Goal: Task Accomplishment & Management: Use online tool/utility

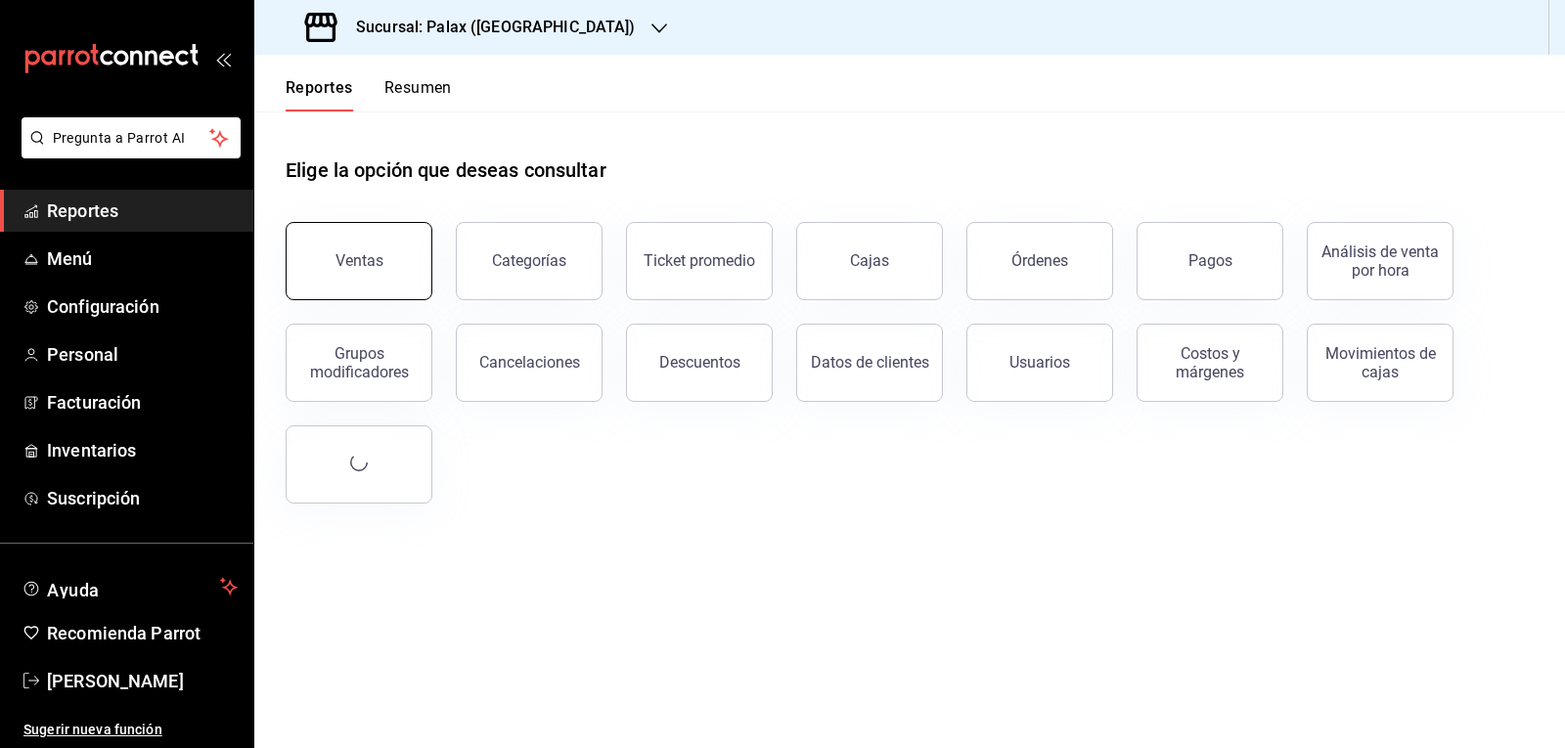
click at [130, 206] on span "Reportes" at bounding box center [142, 211] width 191 height 26
click at [358, 241] on button "Ventas" at bounding box center [359, 261] width 147 height 78
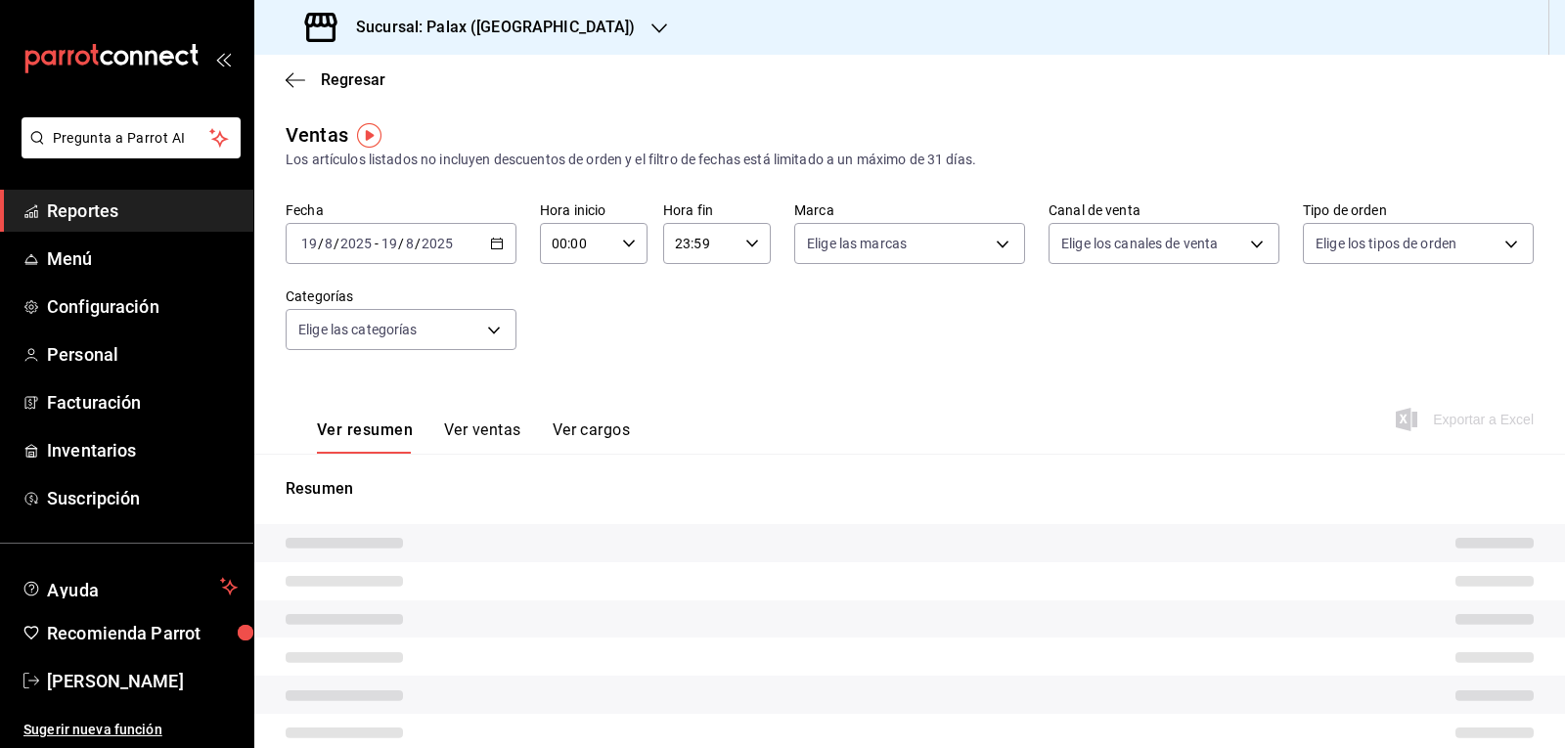
type input "15:00"
type input "23:00"
type input "PARROT,UBER_EATS,RAPPI,DIDI_FOOD,ONLINE"
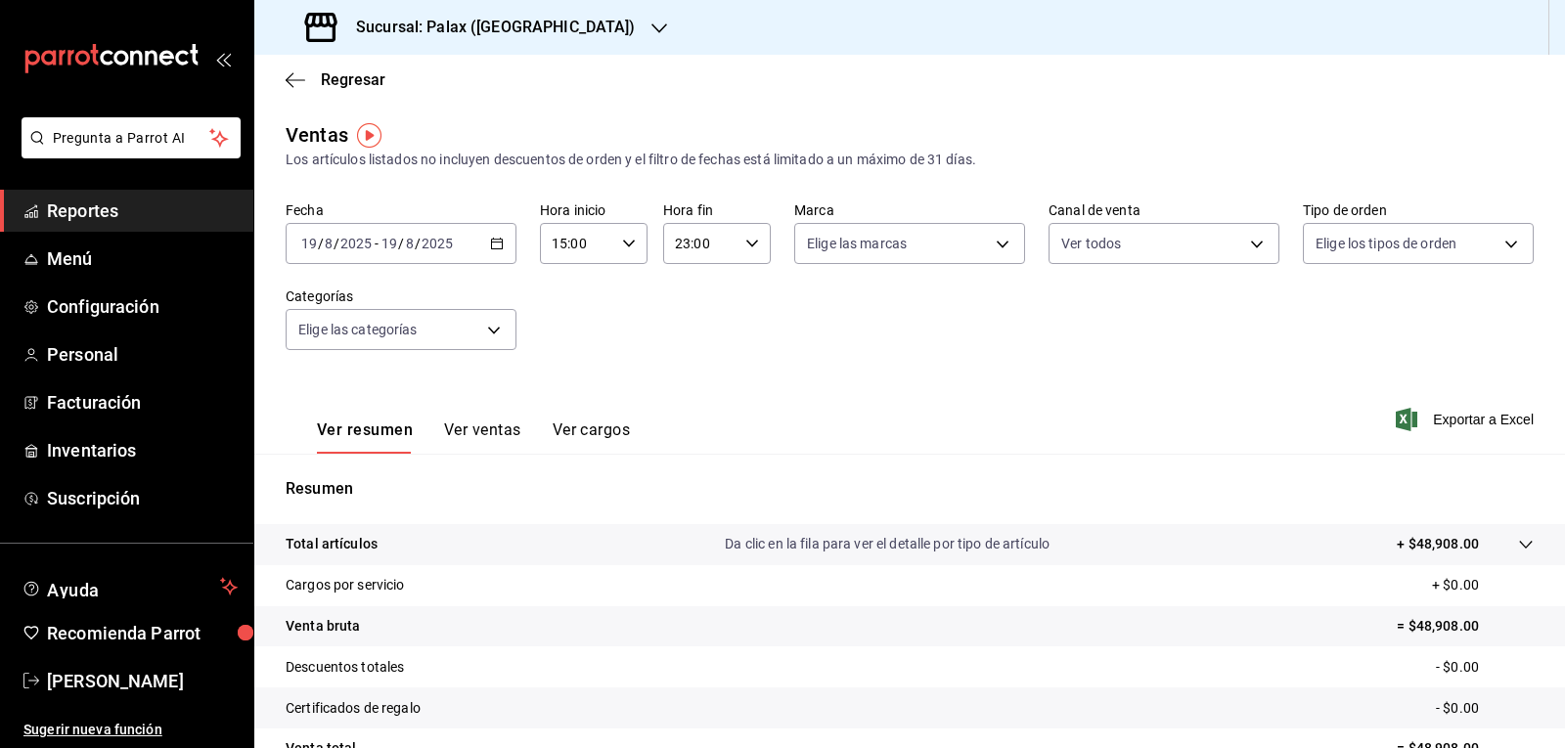
click at [500, 245] on \(Stroke\) "button" at bounding box center [497, 244] width 12 height 11
click at [348, 301] on span "Hoy" at bounding box center [378, 302] width 152 height 21
click at [631, 243] on icon "button" at bounding box center [629, 244] width 14 height 14
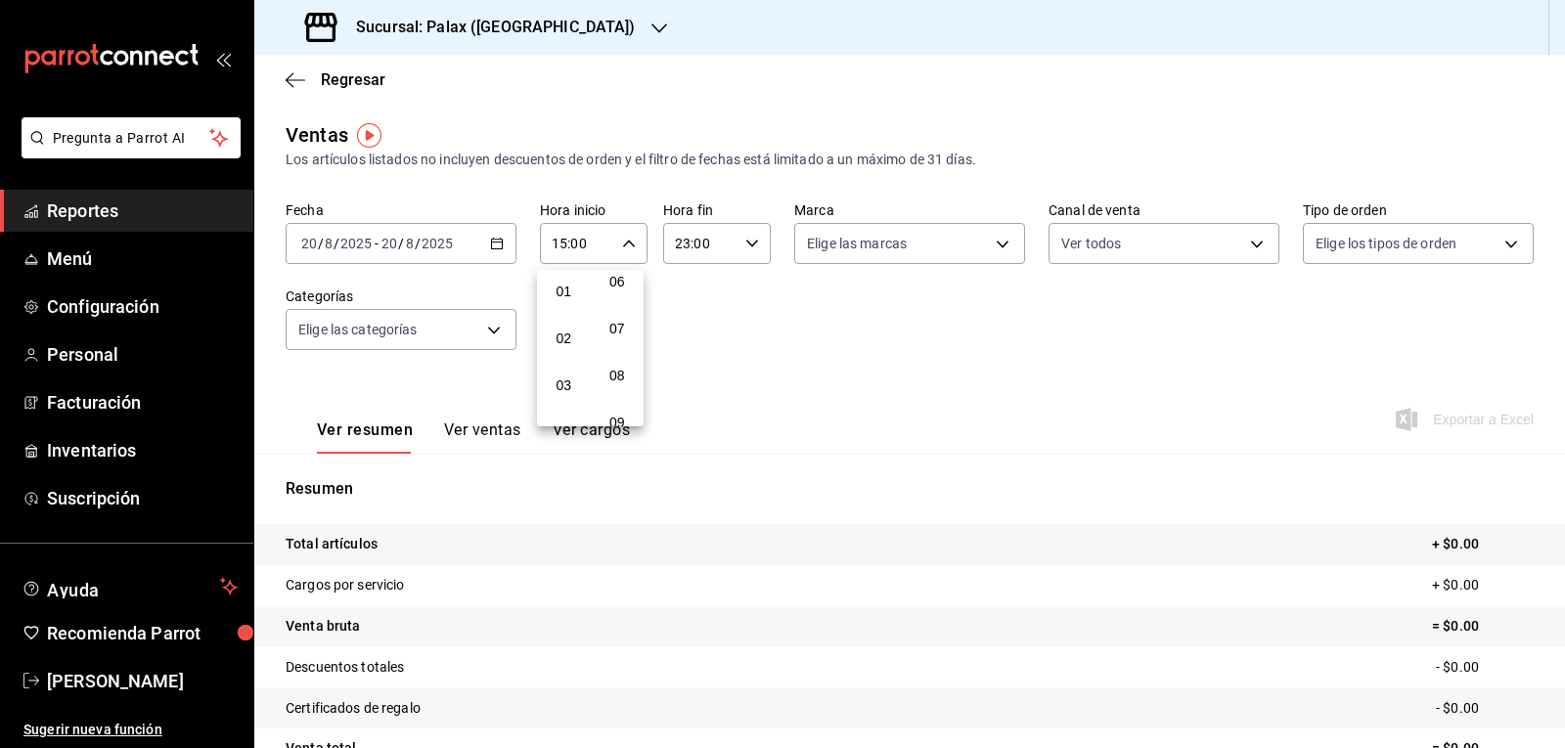
scroll to position [293, 0]
click at [561, 323] on span "07" at bounding box center [564, 329] width 22 height 16
type input "07:00"
click at [578, 25] on div at bounding box center [782, 374] width 1565 height 748
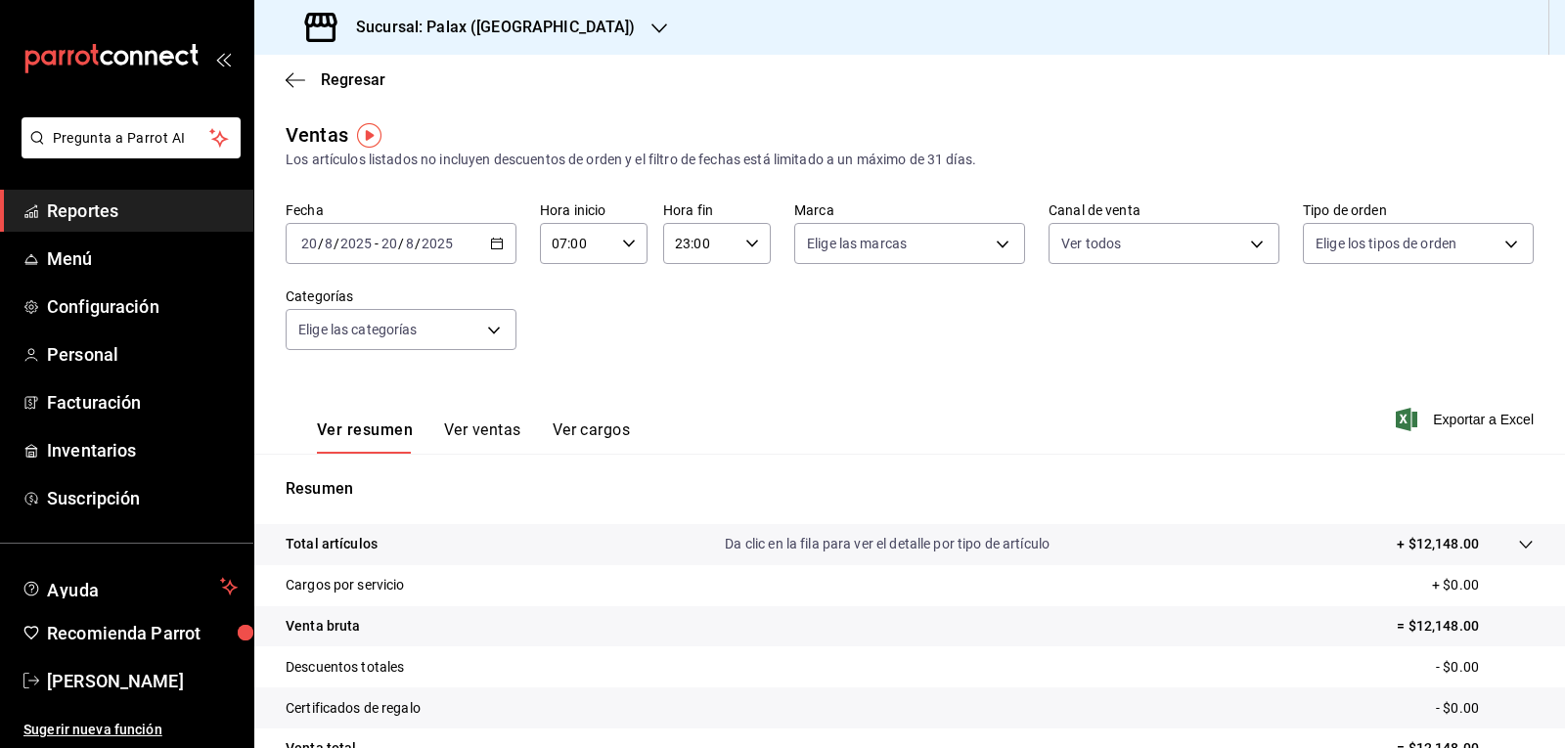
click at [651, 23] on icon "button" at bounding box center [659, 29] width 16 height 16
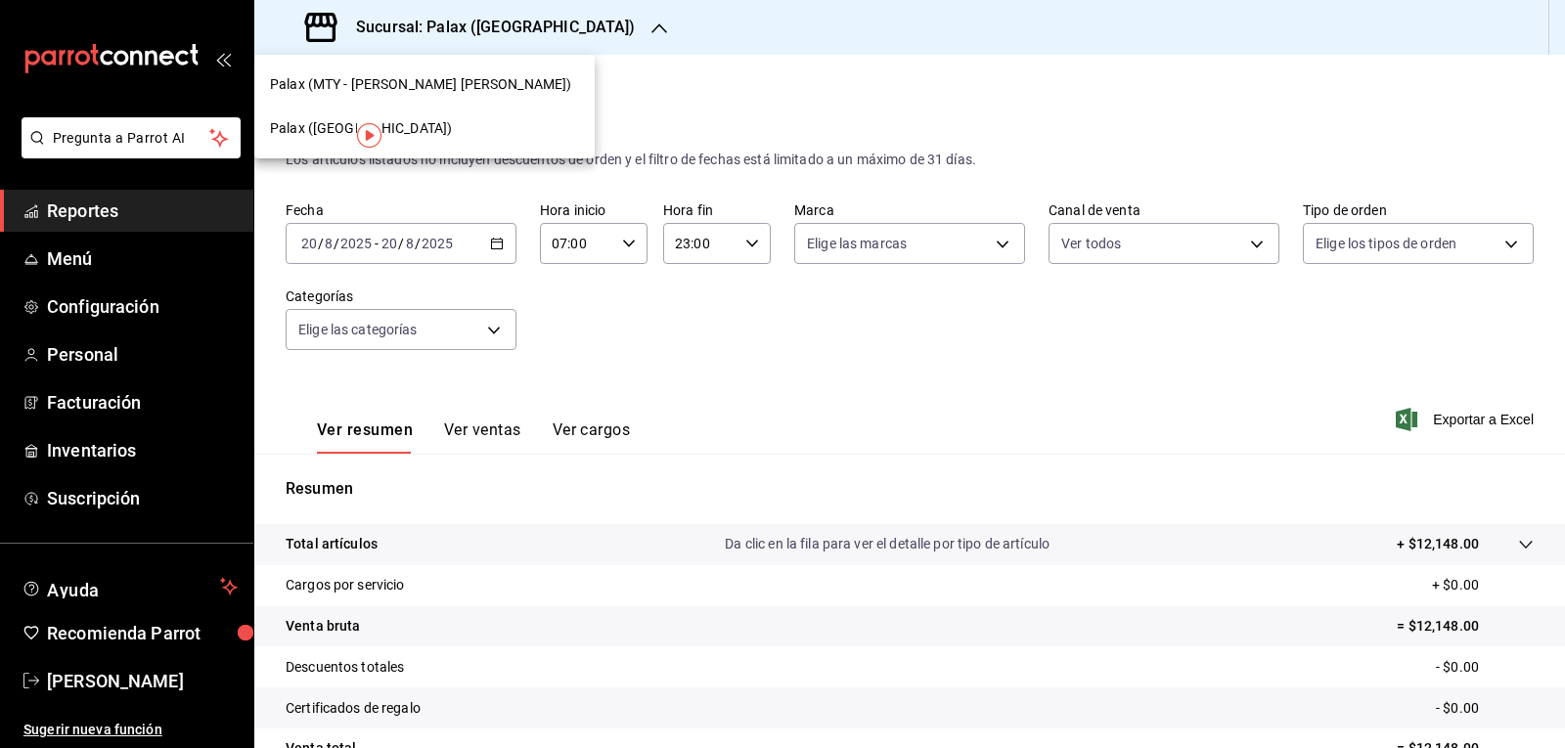
click at [366, 88] on span "Palax (MTY - [PERSON_NAME] [PERSON_NAME])" at bounding box center [420, 84] width 301 height 21
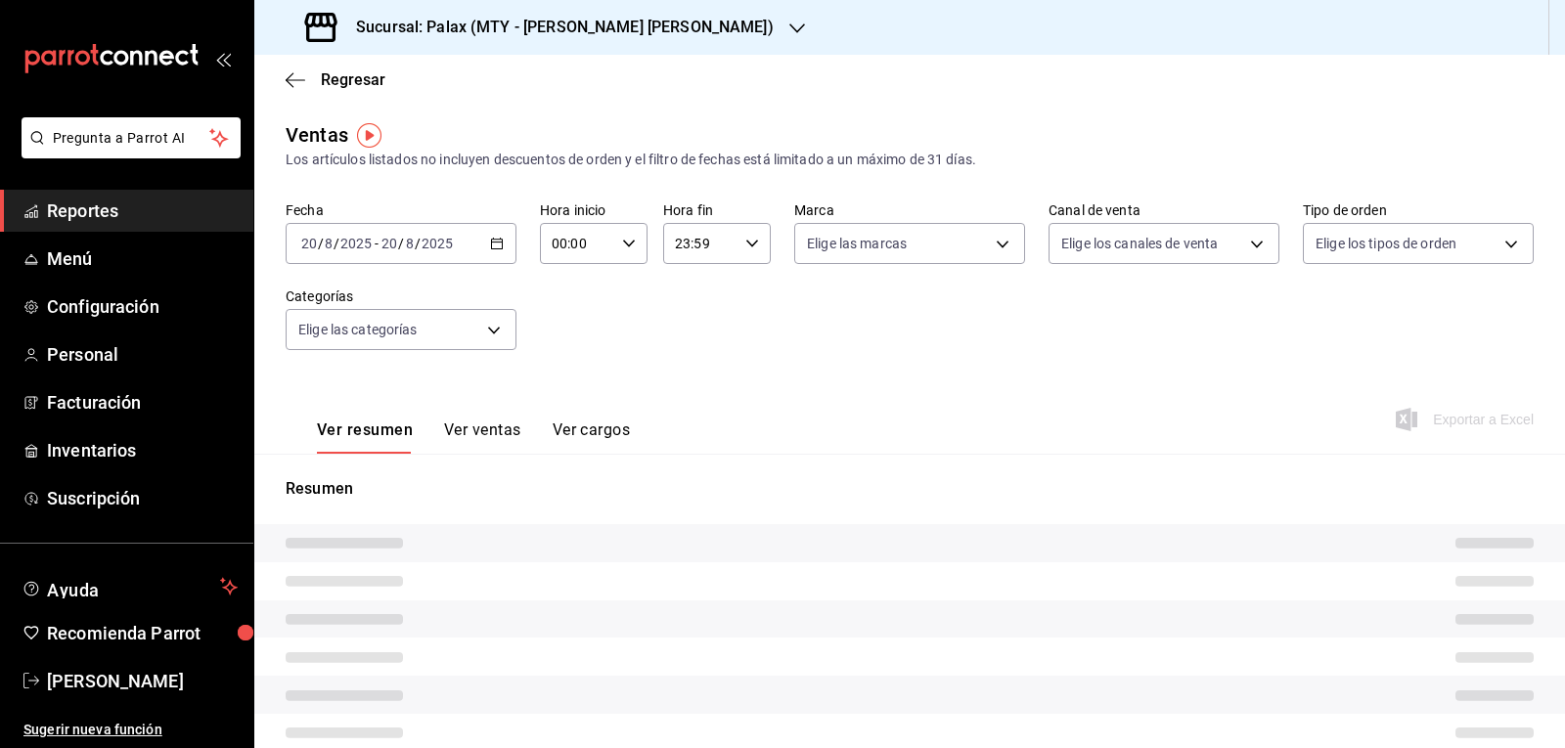
type input "07:00"
type input "23:00"
type input "PARROT,UBER_EATS,RAPPI,DIDI_FOOD,ONLINE"
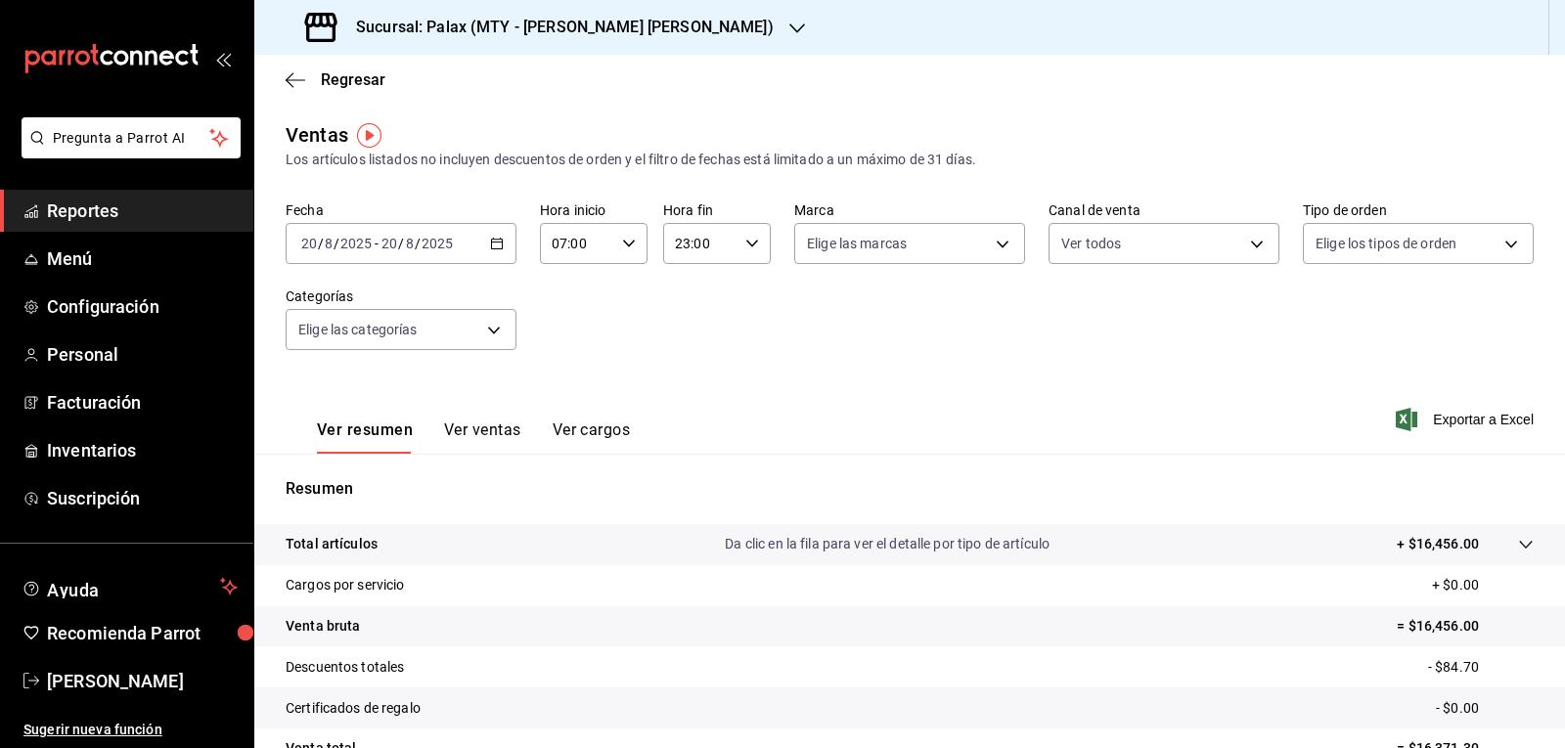
click at [789, 27] on icon "button" at bounding box center [797, 29] width 16 height 16
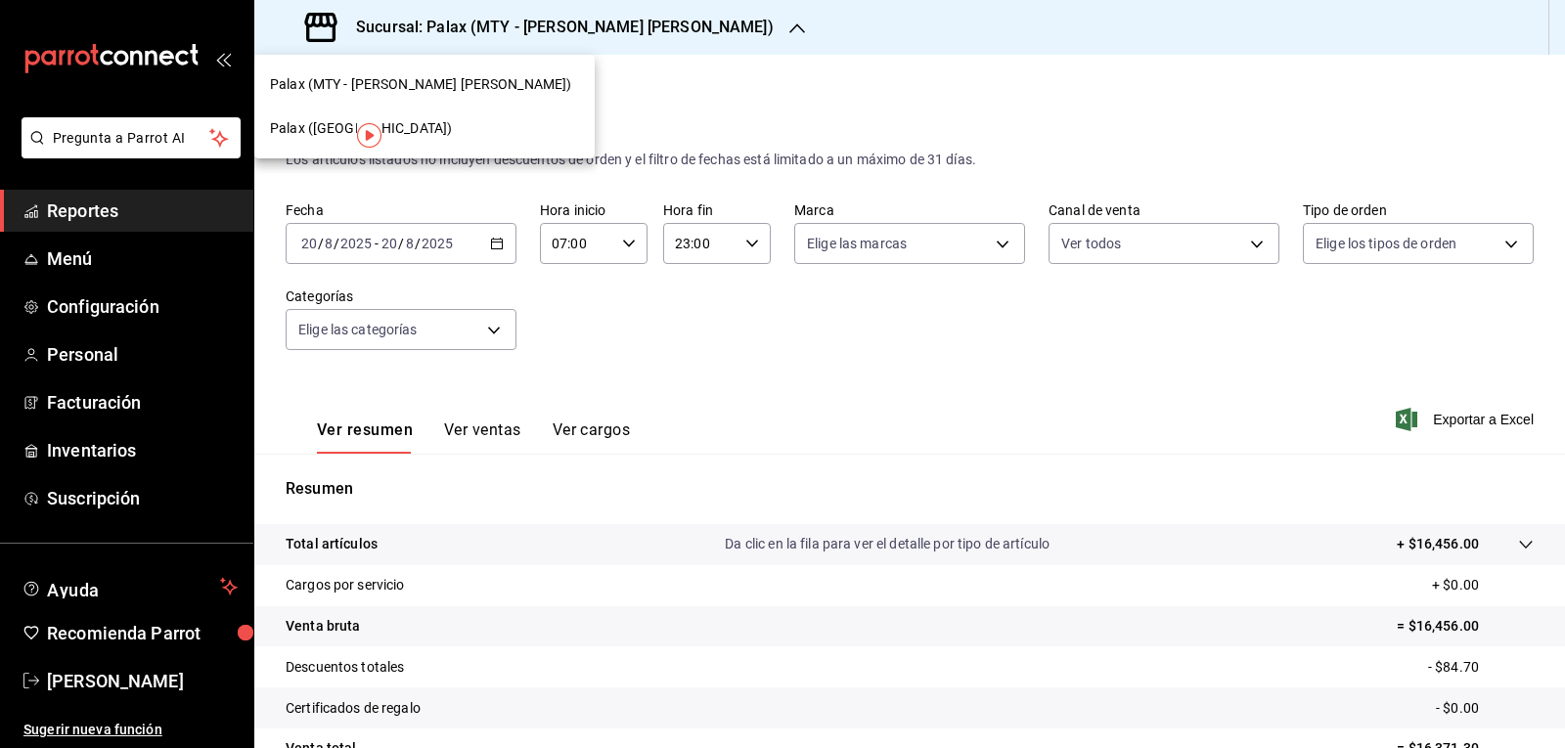
click at [337, 131] on span "Palax ([GEOGRAPHIC_DATA])" at bounding box center [361, 128] width 182 height 21
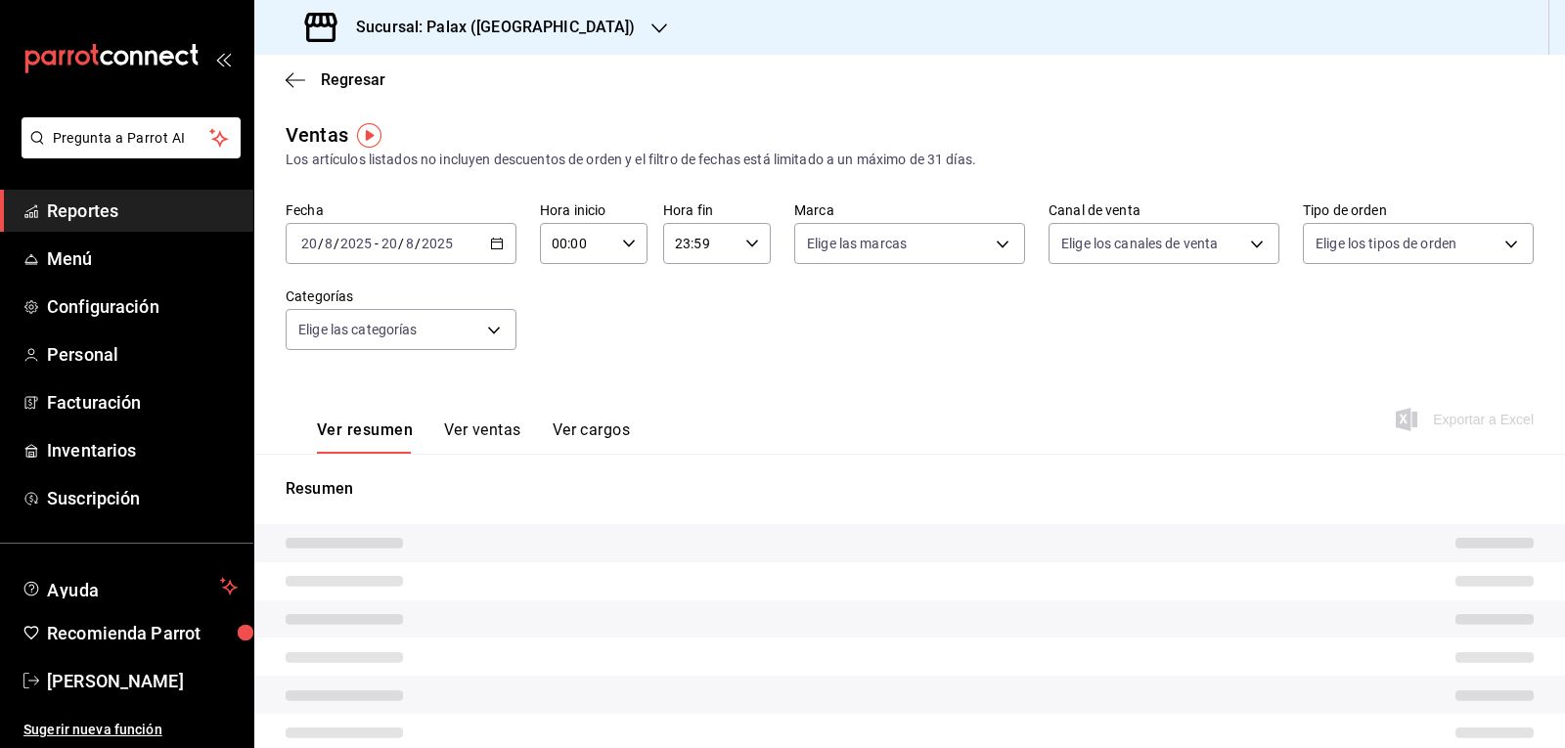
type input "07:00"
type input "23:00"
type input "PARROT,UBER_EATS,RAPPI,DIDI_FOOD,ONLINE"
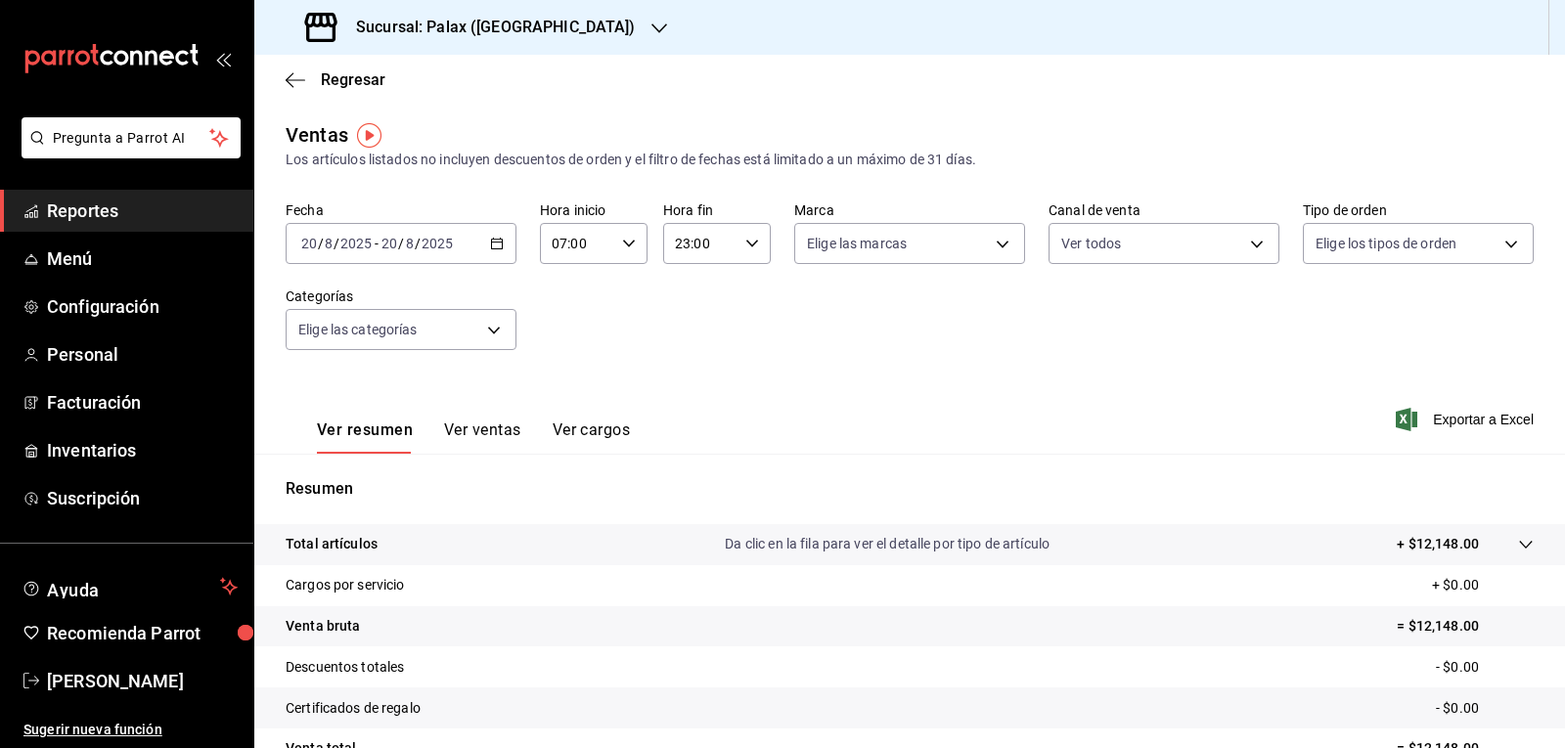
scroll to position [189, 0]
